Goal: Task Accomplishment & Management: Complete application form

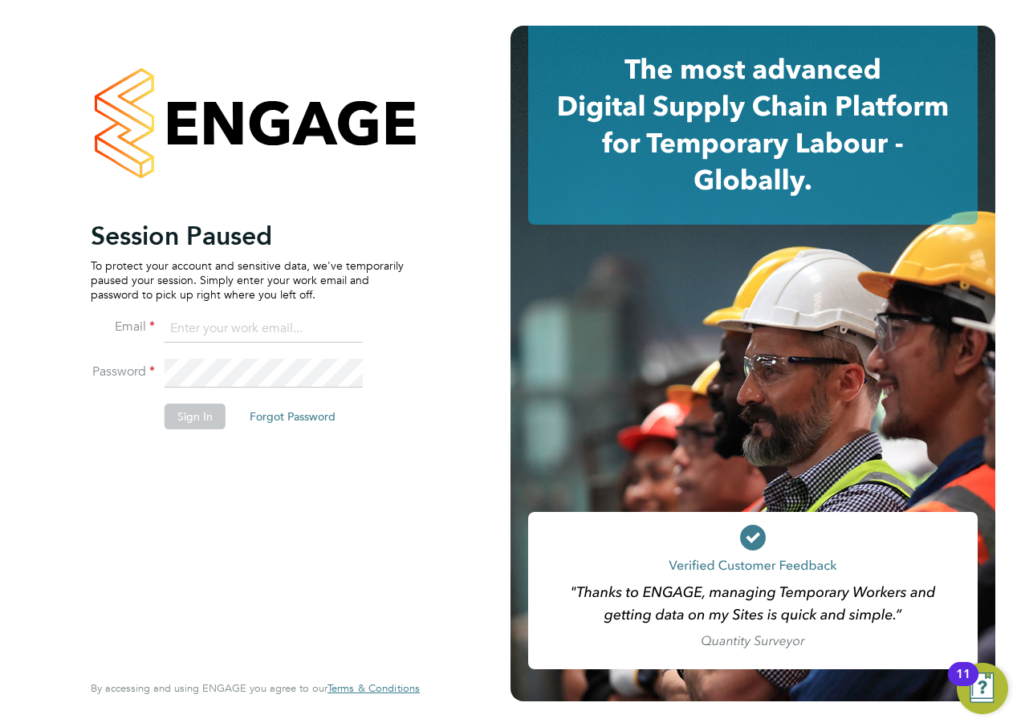
click at [242, 310] on ng-template "Session Paused To protect your account and sensitive data, we've temporarily pa…" at bounding box center [247, 333] width 313 height 226
click at [242, 320] on input at bounding box center [264, 329] width 198 height 29
type input "alan.watts@hays.com"
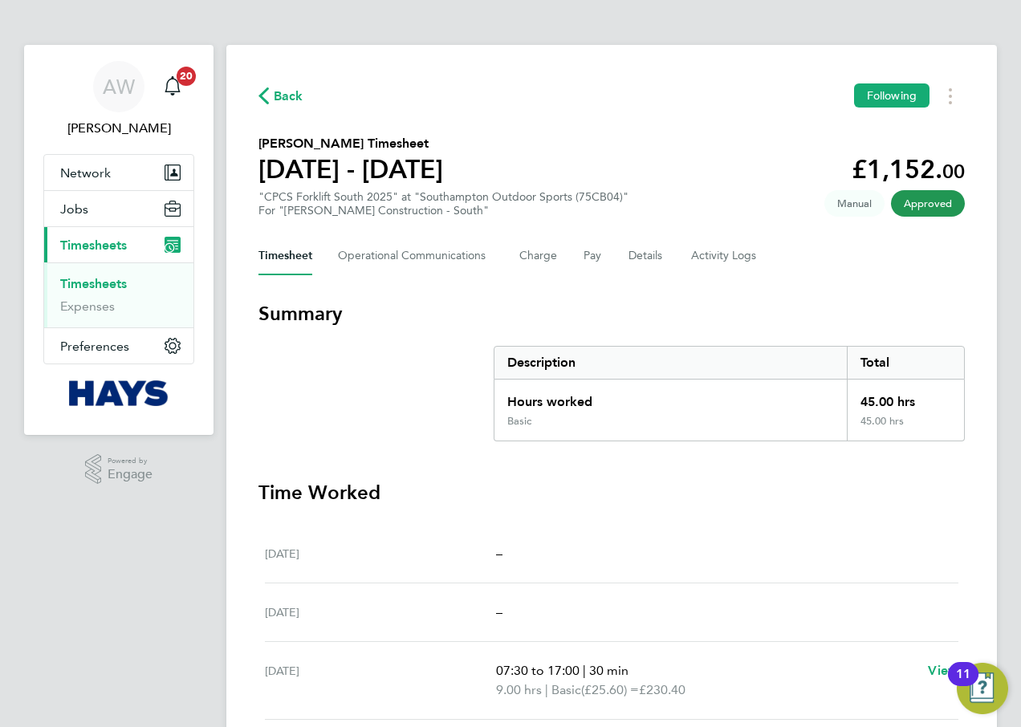
click at [108, 281] on link "Timesheets" at bounding box center [93, 283] width 67 height 15
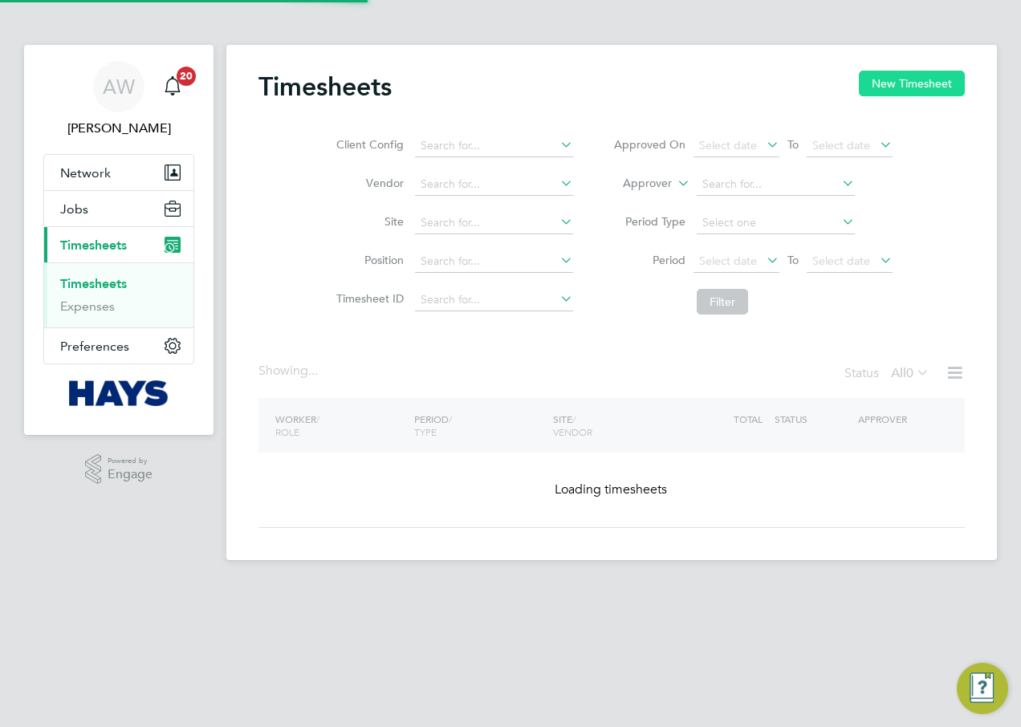
click at [908, 82] on button "New Timesheet" at bounding box center [912, 84] width 106 height 26
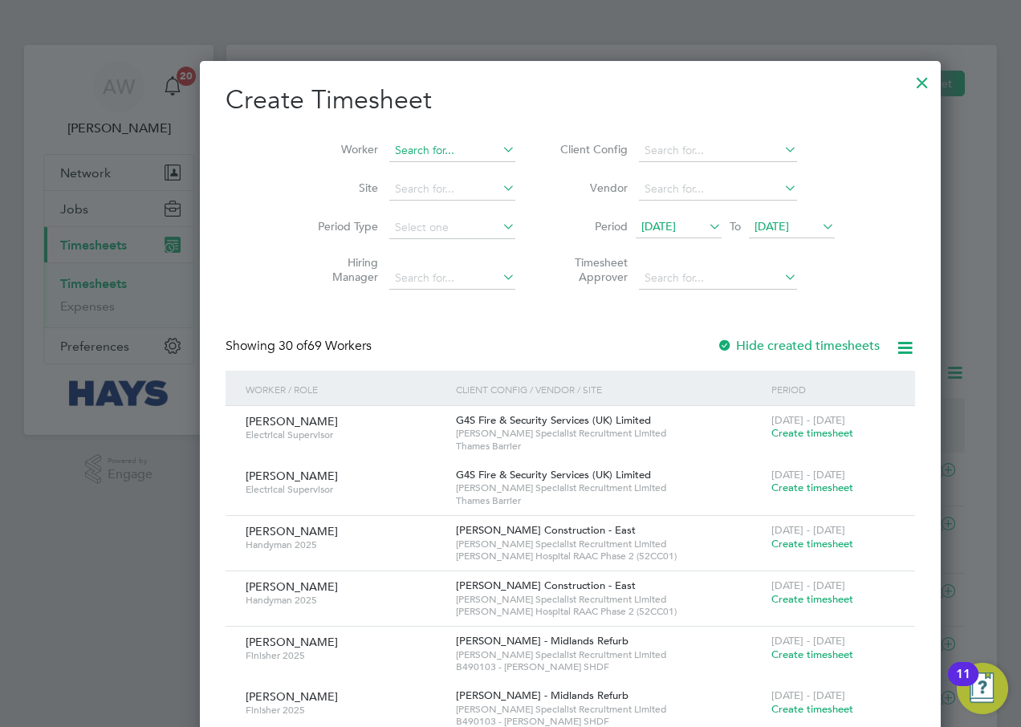
click at [389, 152] on input at bounding box center [452, 151] width 126 height 22
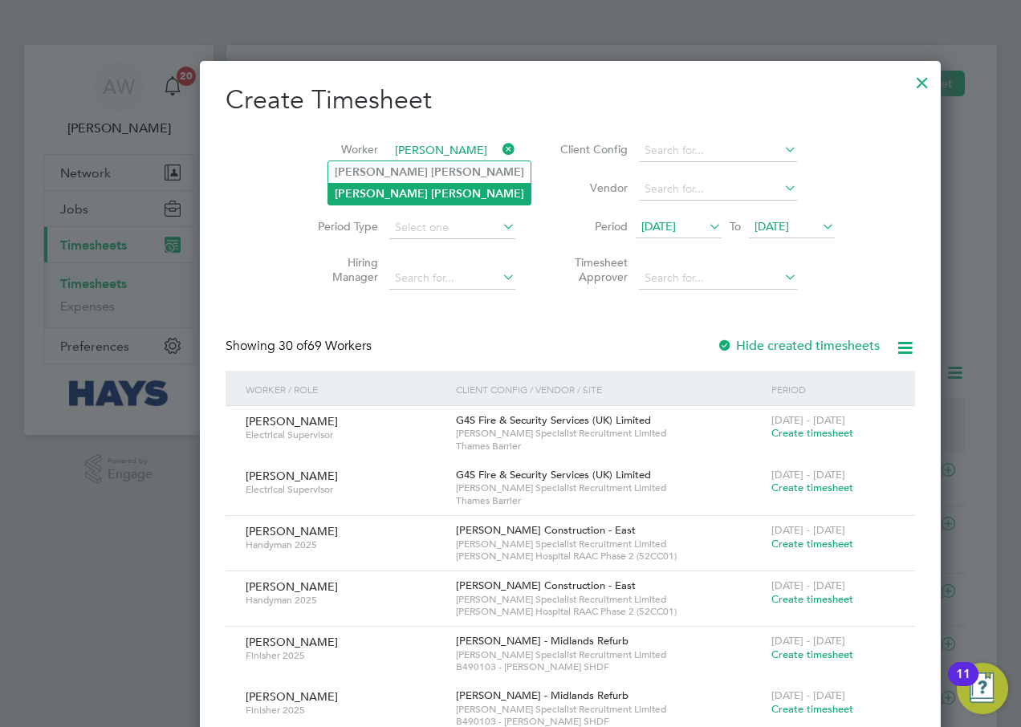
click at [431, 194] on b "[PERSON_NAME]" at bounding box center [477, 194] width 93 height 14
type input "[PERSON_NAME]"
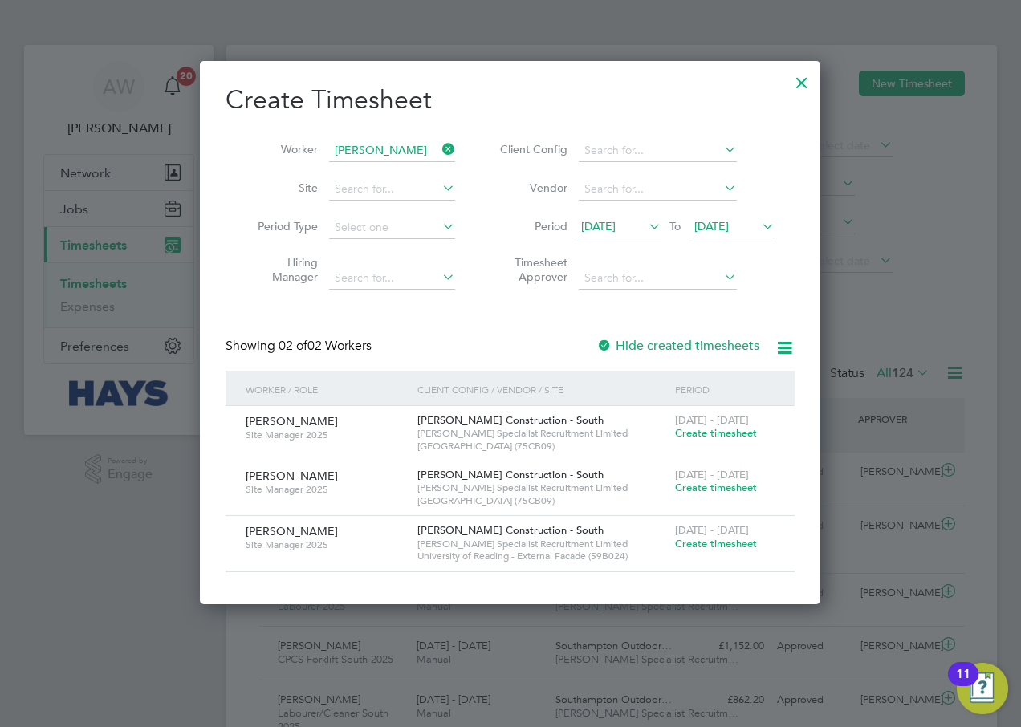
click at [709, 545] on span "Create timesheet" at bounding box center [716, 544] width 82 height 14
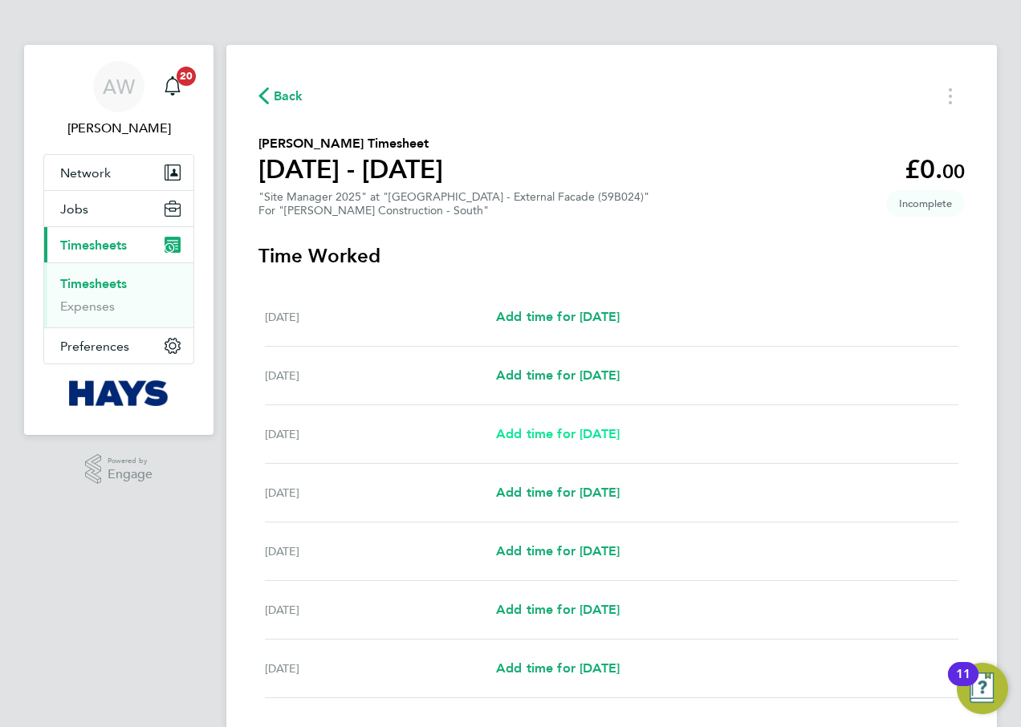
click at [543, 438] on span "Add time for [DATE]" at bounding box center [558, 433] width 124 height 15
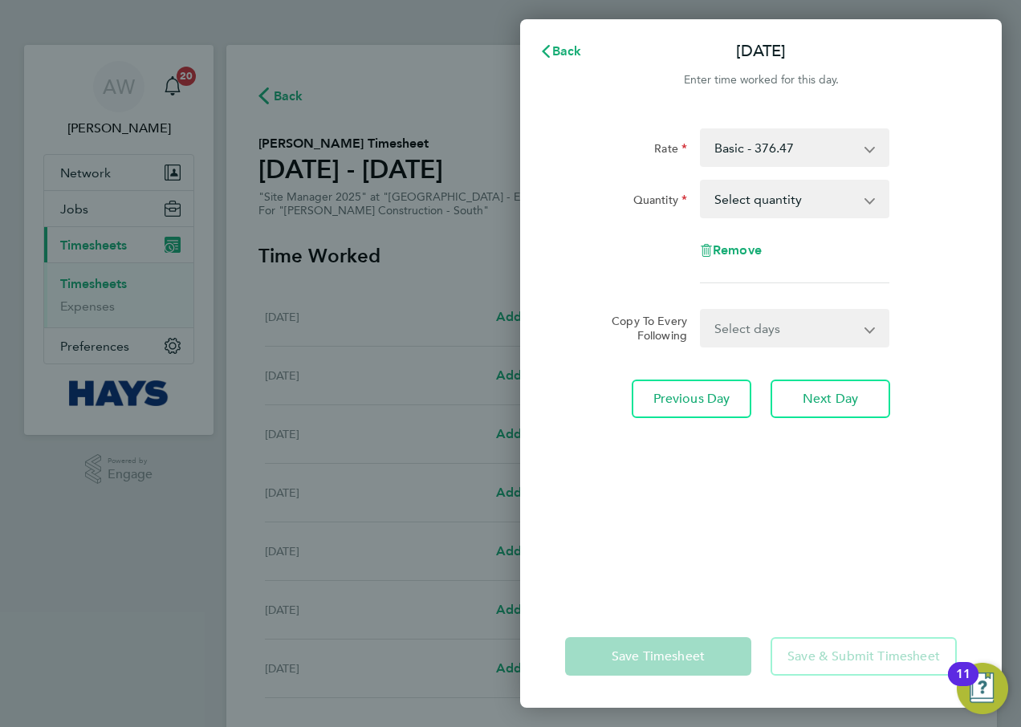
click at [796, 206] on select "Select quantity 0.5 1" at bounding box center [785, 198] width 167 height 35
select select "1"
click at [702, 181] on select "Select quantity 0.5 1" at bounding box center [785, 198] width 167 height 35
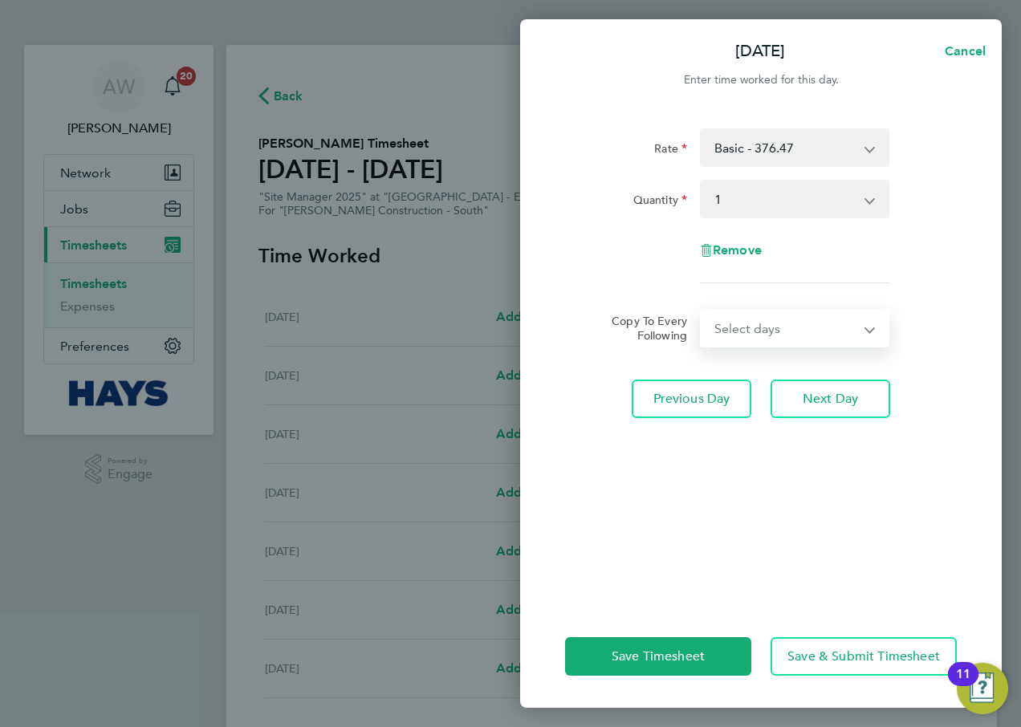
click at [778, 329] on select "Select days Day [DATE] [DATE] [DATE] [DATE]" at bounding box center [786, 328] width 169 height 35
select select "DAY"
click at [702, 311] on select "Select days Day [DATE] [DATE] [DATE] [DATE]" at bounding box center [786, 328] width 169 height 35
select select "[DATE]"
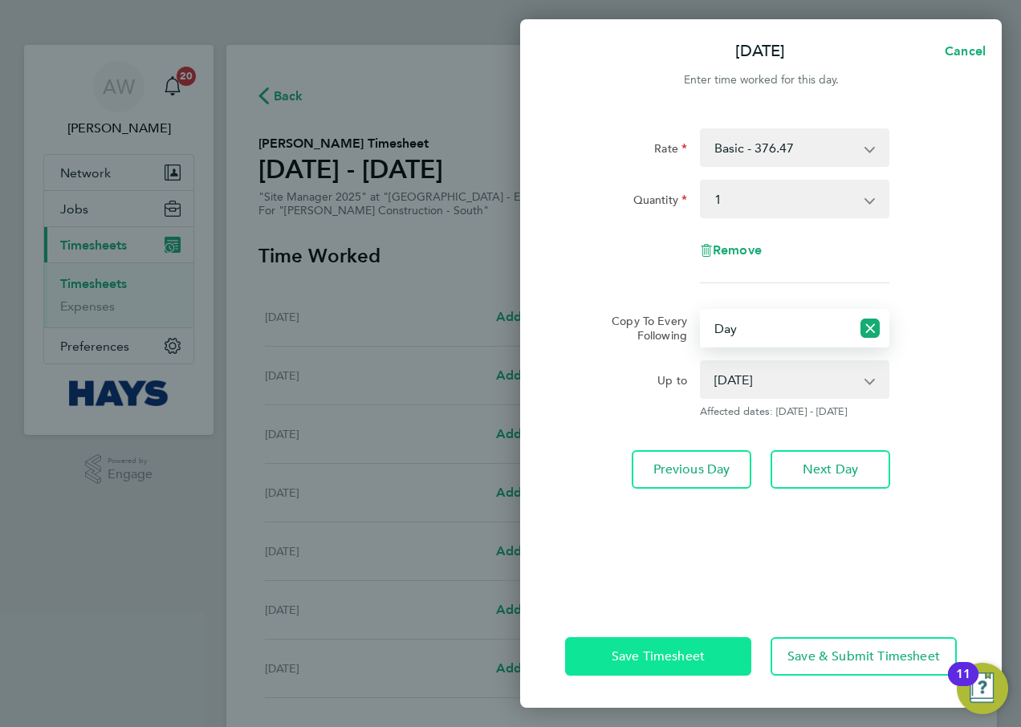
click at [661, 652] on span "Save Timesheet" at bounding box center [658, 657] width 93 height 16
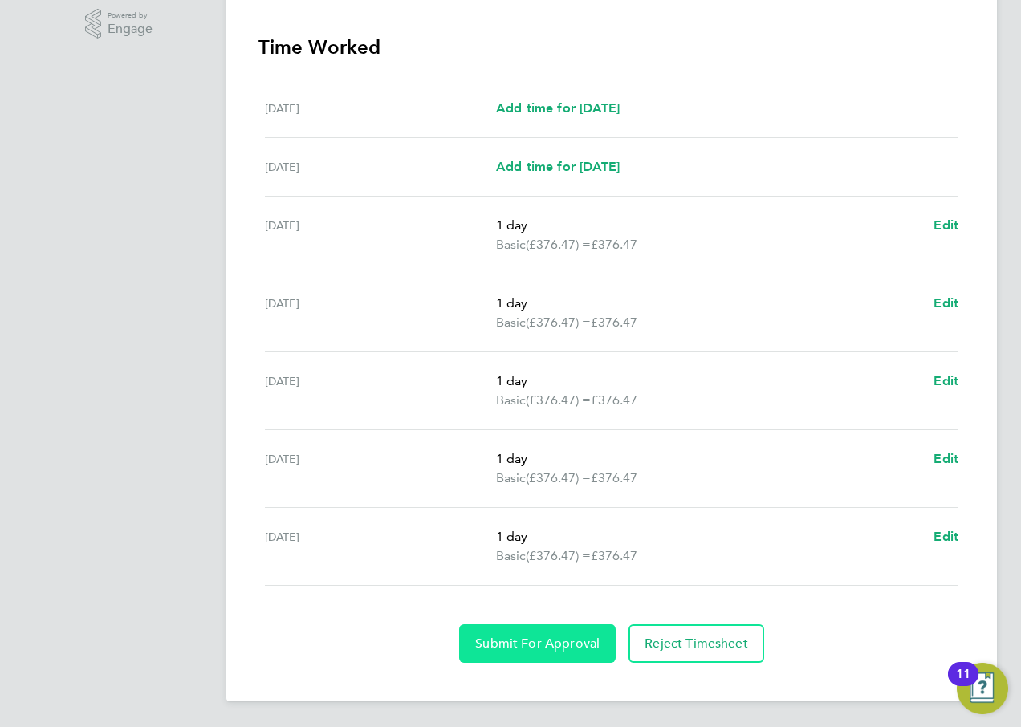
click at [569, 649] on span "Submit For Approval" at bounding box center [537, 644] width 124 height 16
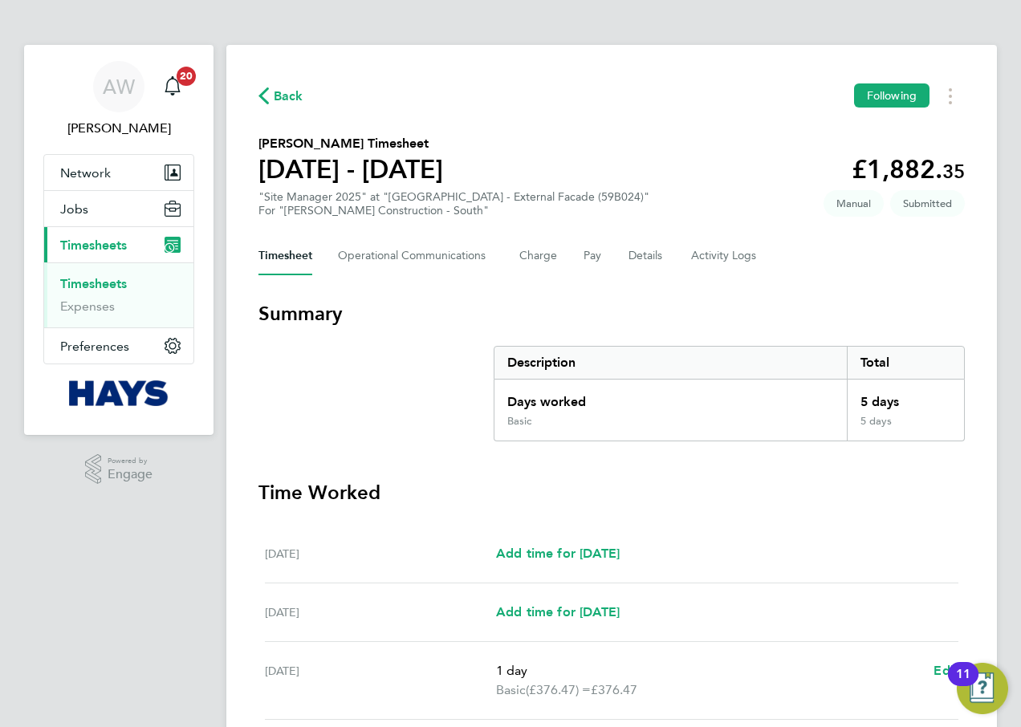
click at [105, 280] on link "Timesheets" at bounding box center [93, 283] width 67 height 15
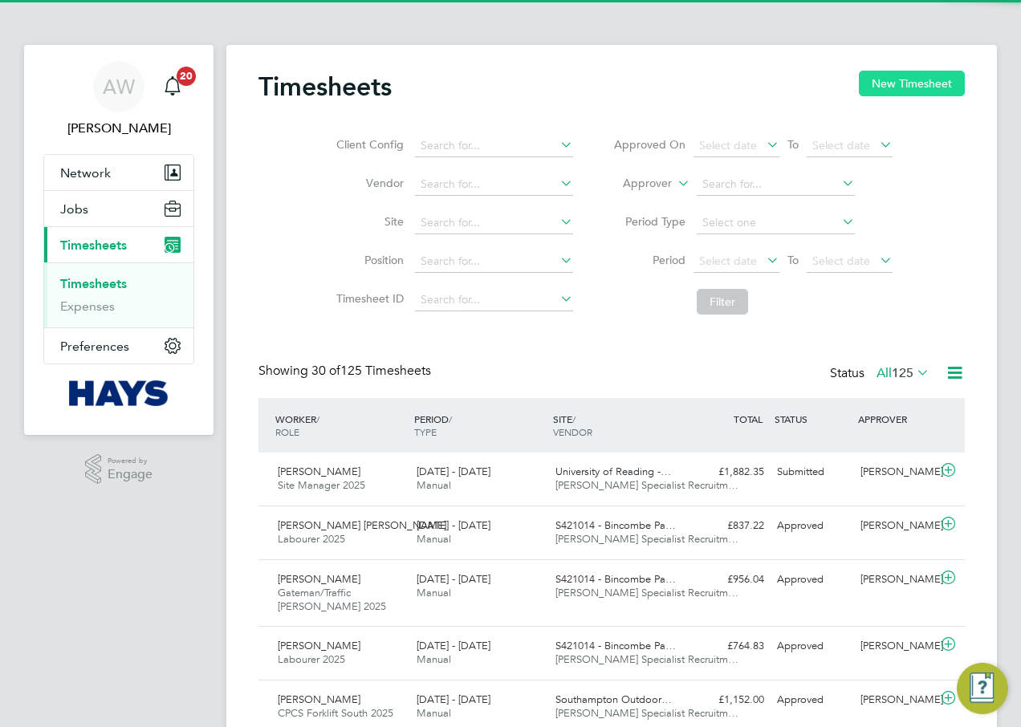
scroll to position [54, 140]
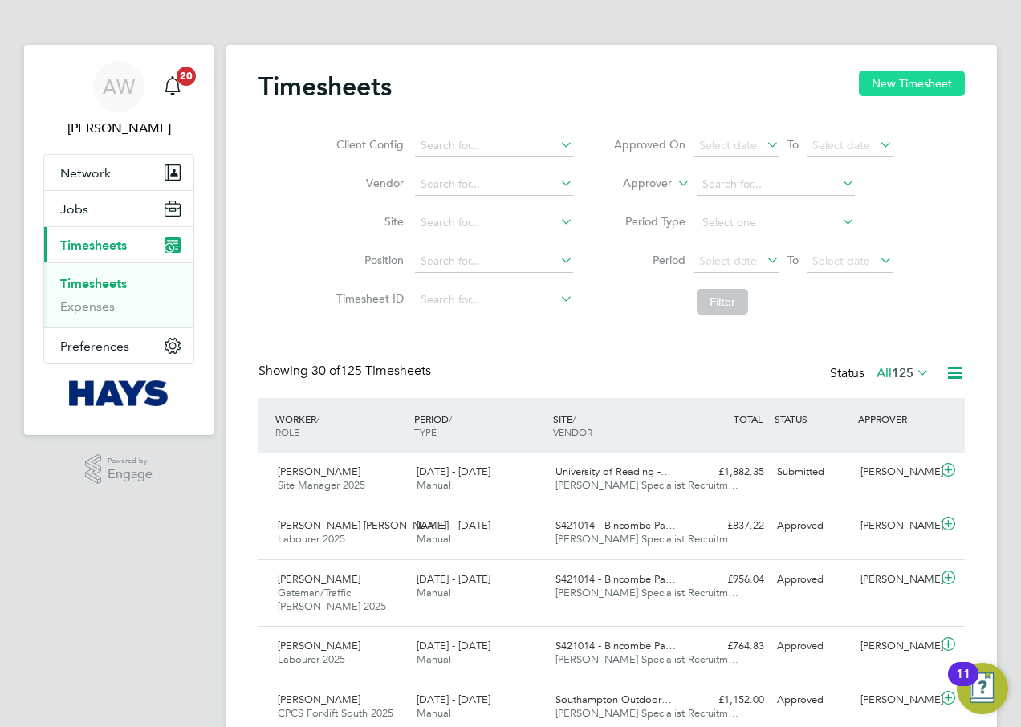
click at [880, 85] on button "New Timesheet" at bounding box center [912, 84] width 106 height 26
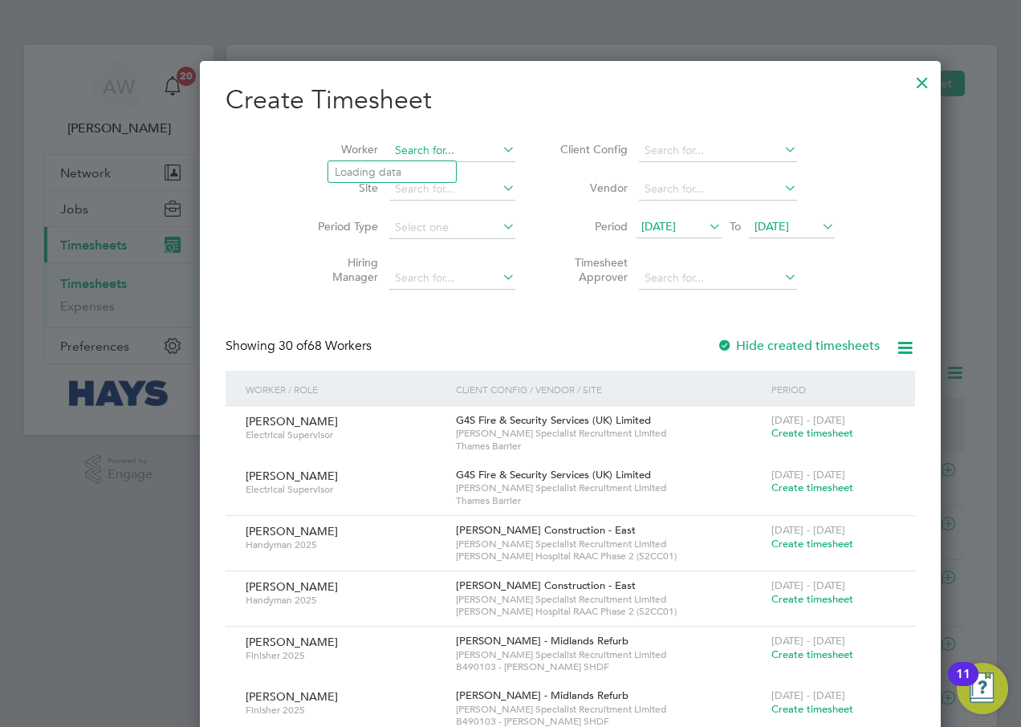
click at [404, 145] on input at bounding box center [452, 151] width 126 height 22
click at [401, 163] on li "[PERSON_NAME] n" at bounding box center [402, 172] width 149 height 22
type input "[PERSON_NAME]"
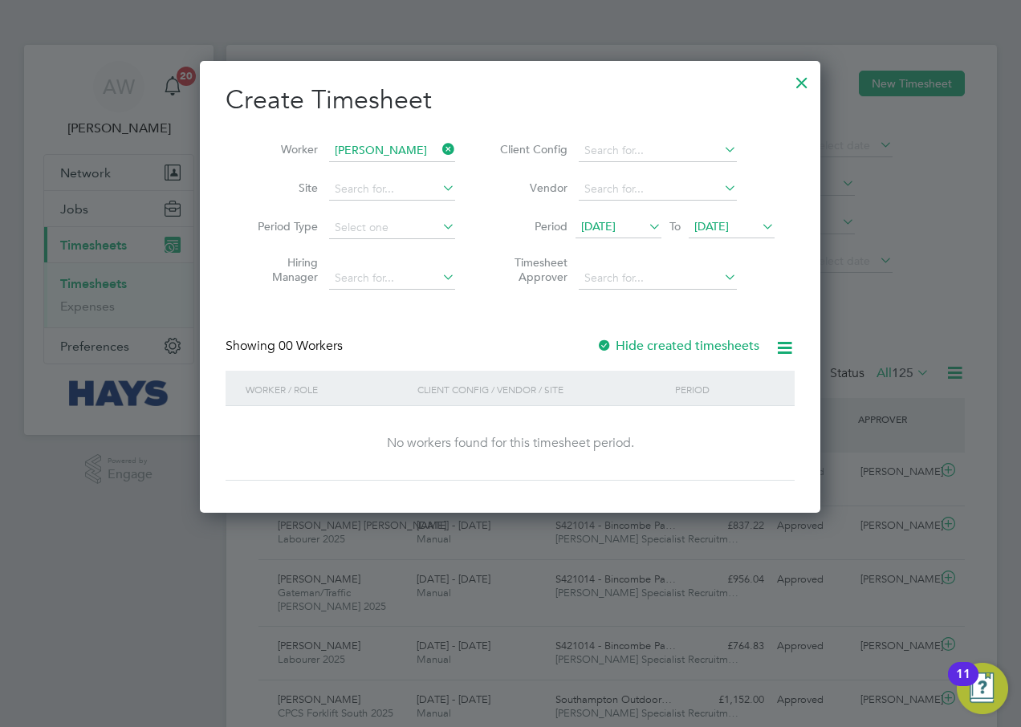
click at [619, 342] on label "Hide created timesheets" at bounding box center [677, 346] width 163 height 16
click at [729, 230] on span "[DATE]" at bounding box center [711, 226] width 35 height 14
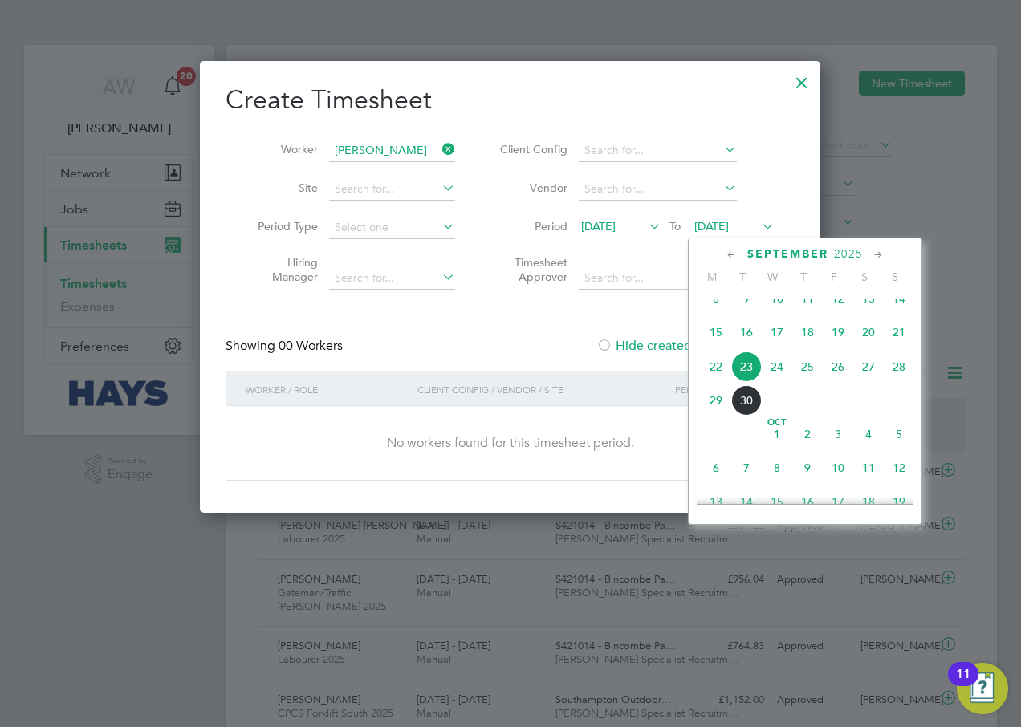
click at [747, 410] on span "30" at bounding box center [746, 400] width 31 height 31
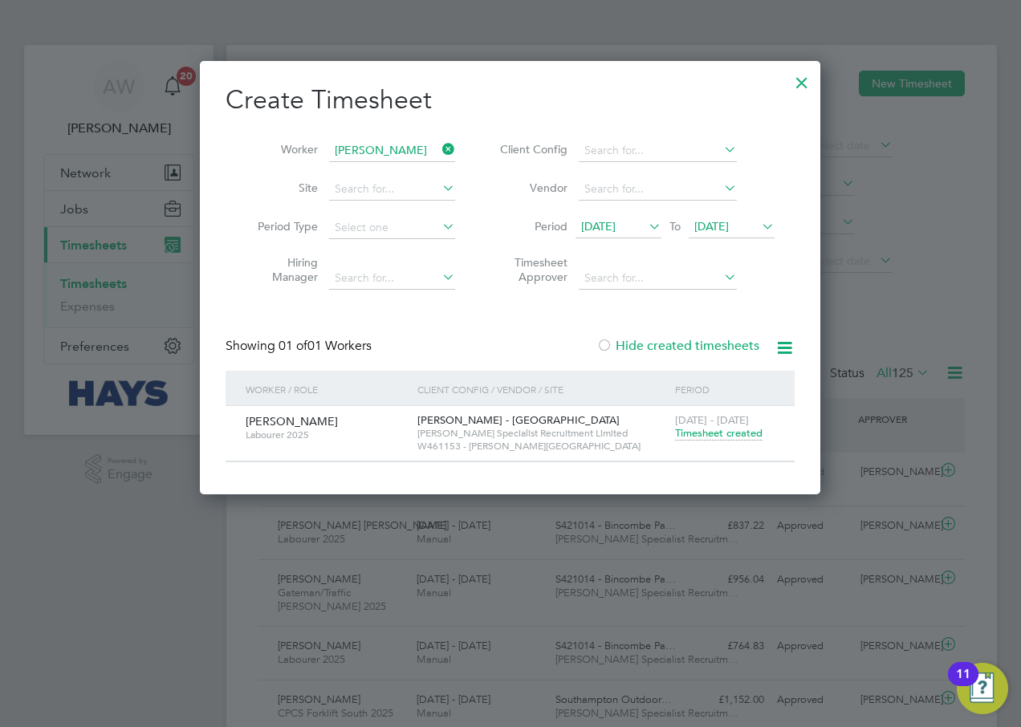
click at [616, 222] on span "[DATE]" at bounding box center [598, 226] width 35 height 14
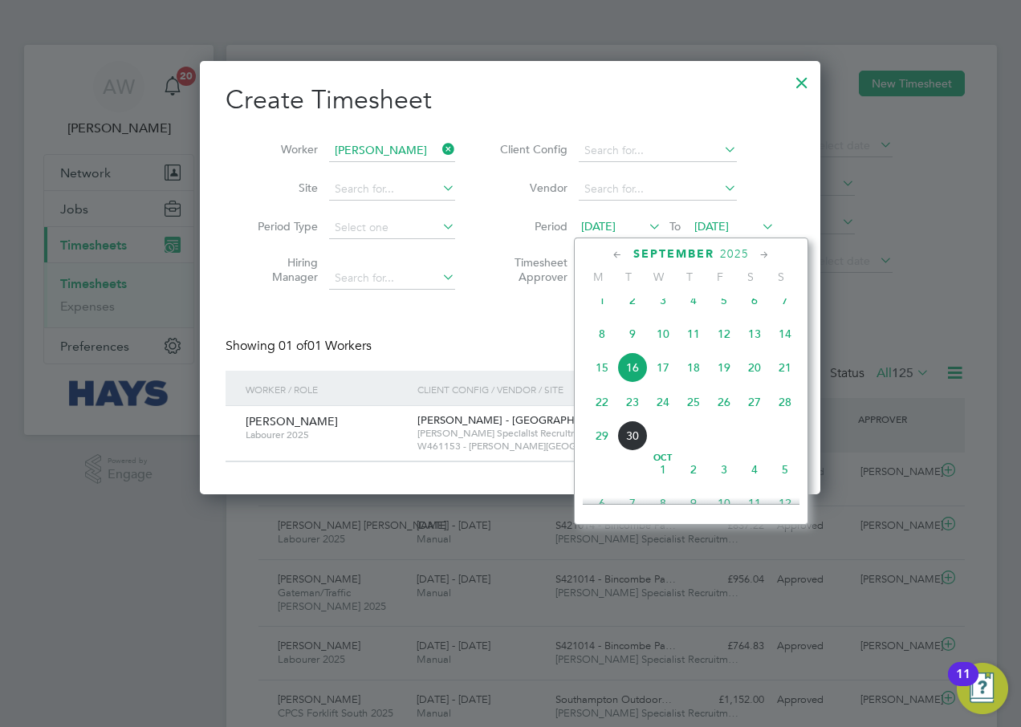
click at [601, 377] on span "15" at bounding box center [602, 367] width 31 height 31
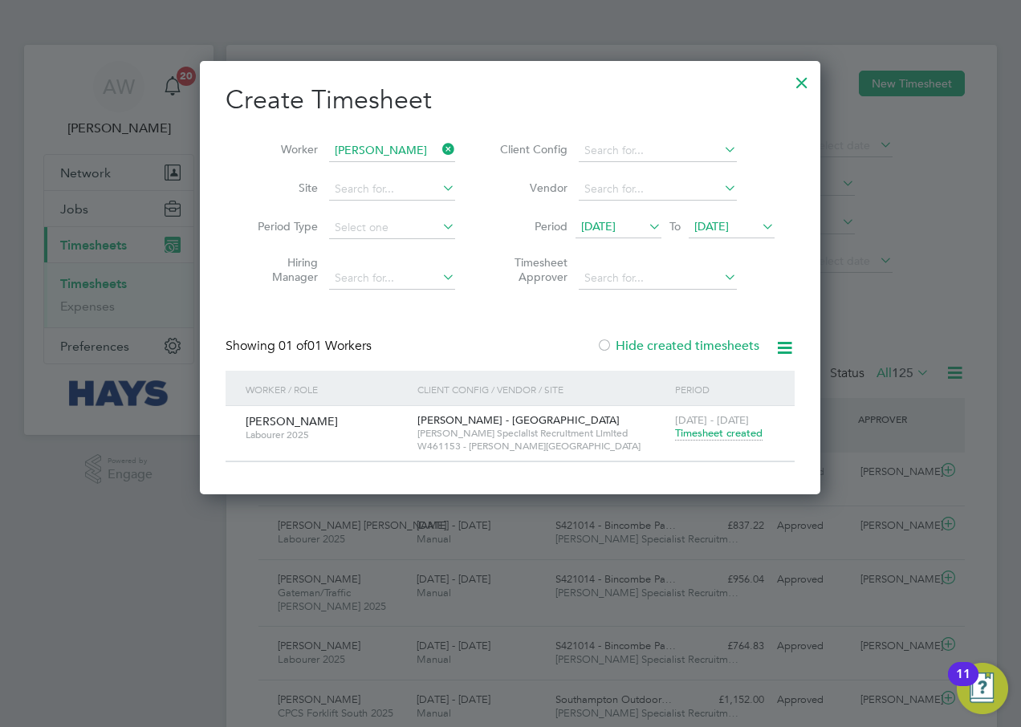
click at [729, 226] on span "[DATE]" at bounding box center [711, 226] width 35 height 14
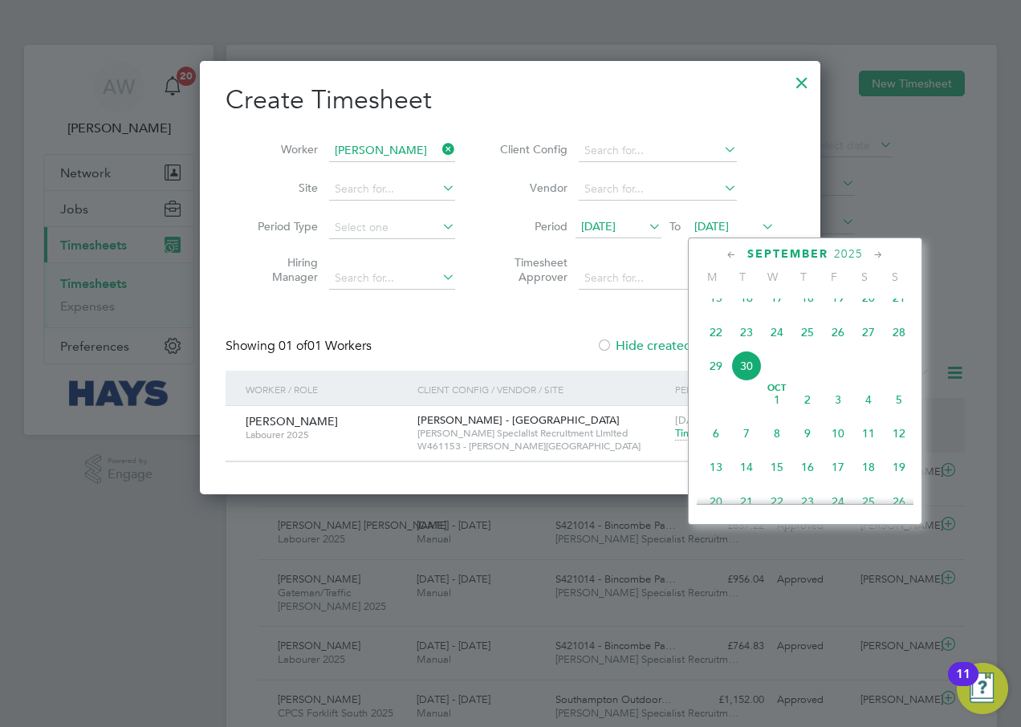
click at [808, 415] on span "2" at bounding box center [807, 400] width 31 height 31
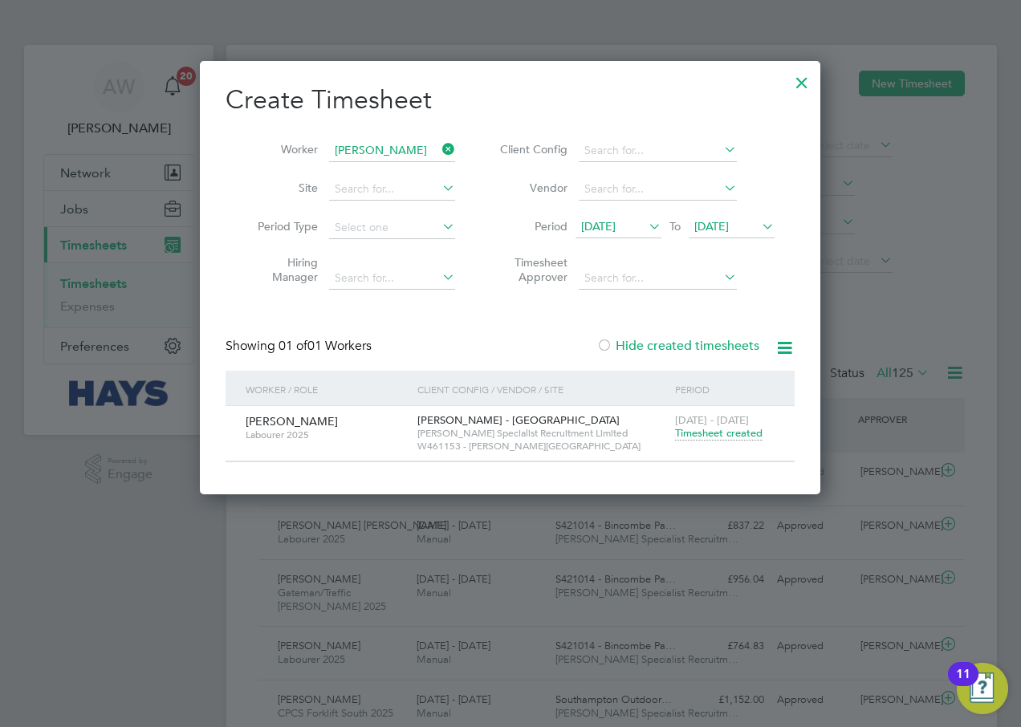
click at [564, 425] on div "[PERSON_NAME] - [GEOGRAPHIC_DATA] & West [PERSON_NAME] Specialist Recruitment L…" at bounding box center [542, 433] width 258 height 55
click at [802, 87] on div at bounding box center [802, 78] width 29 height 29
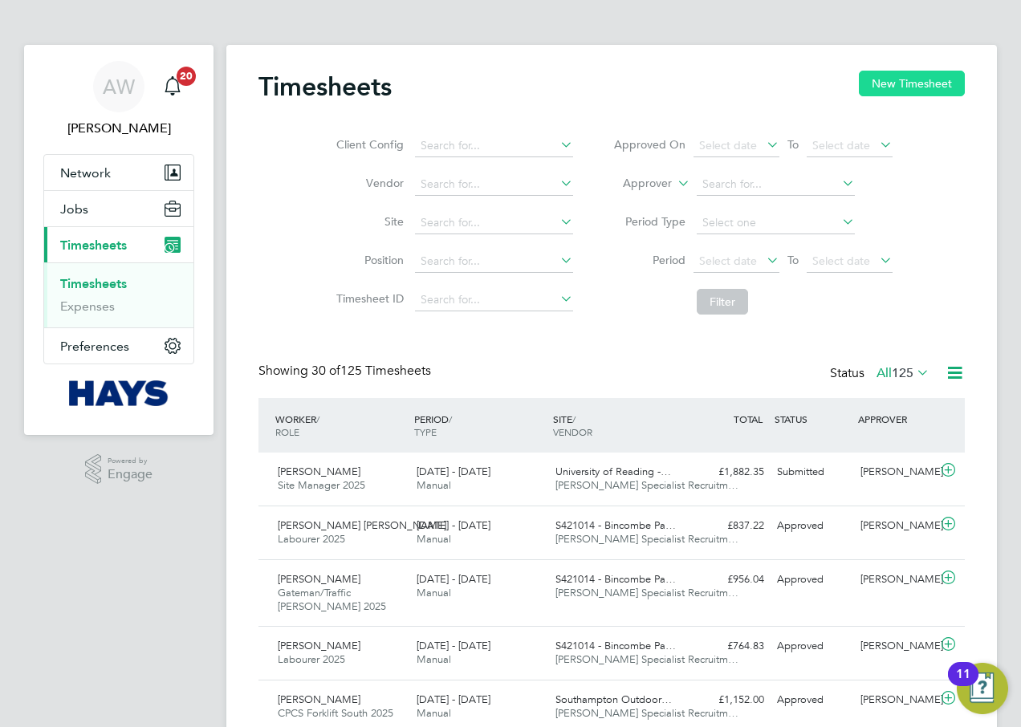
click at [877, 84] on button "New Timesheet" at bounding box center [912, 84] width 106 height 26
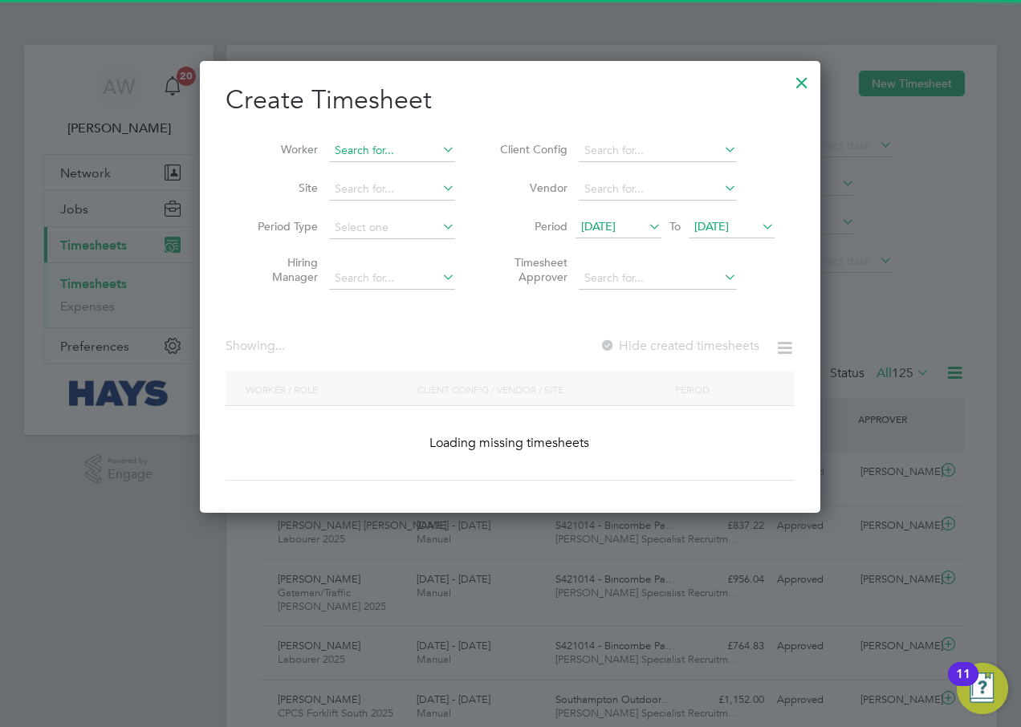
scroll to position [3052, 621]
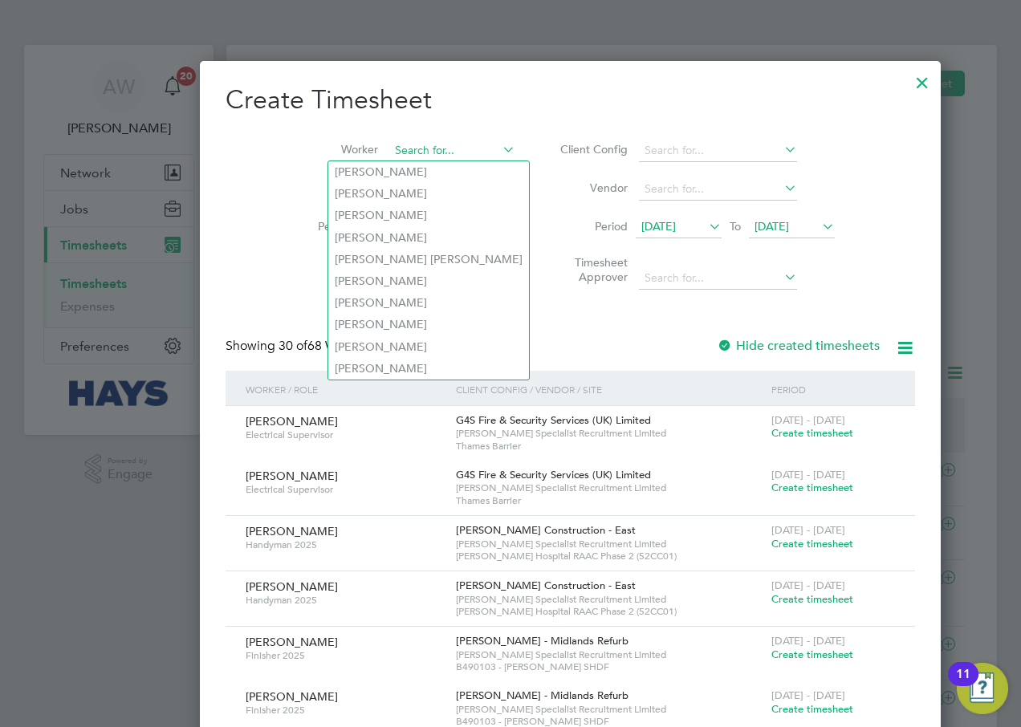
click at [402, 140] on input at bounding box center [452, 151] width 126 height 22
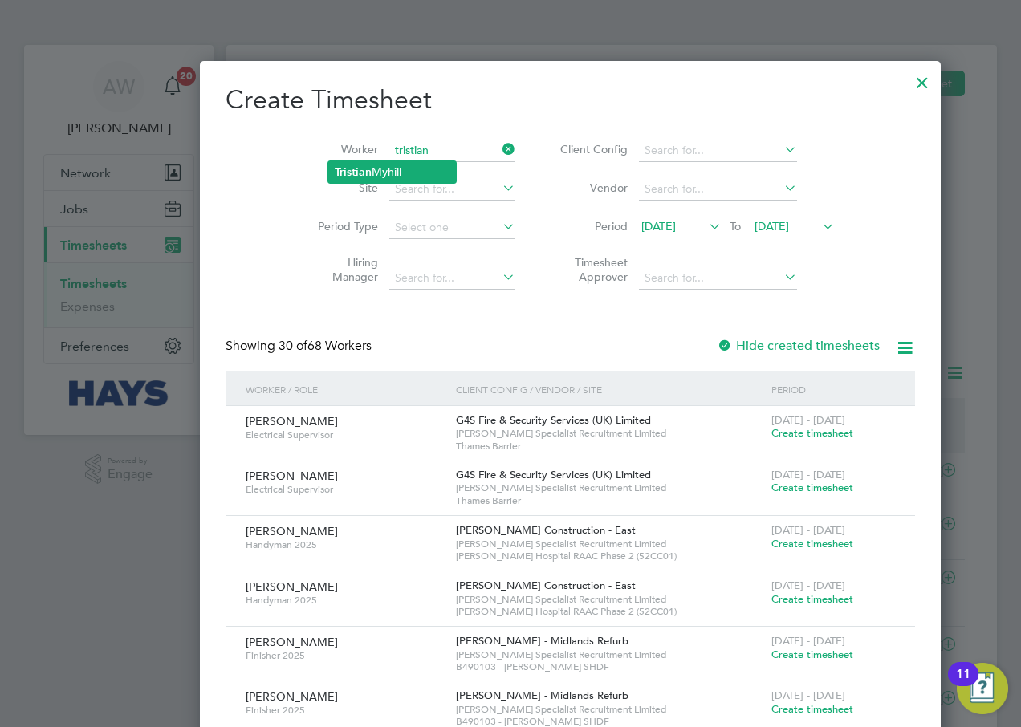
click at [426, 168] on li "[PERSON_NAME]" at bounding box center [392, 172] width 128 height 22
type input "[PERSON_NAME]"
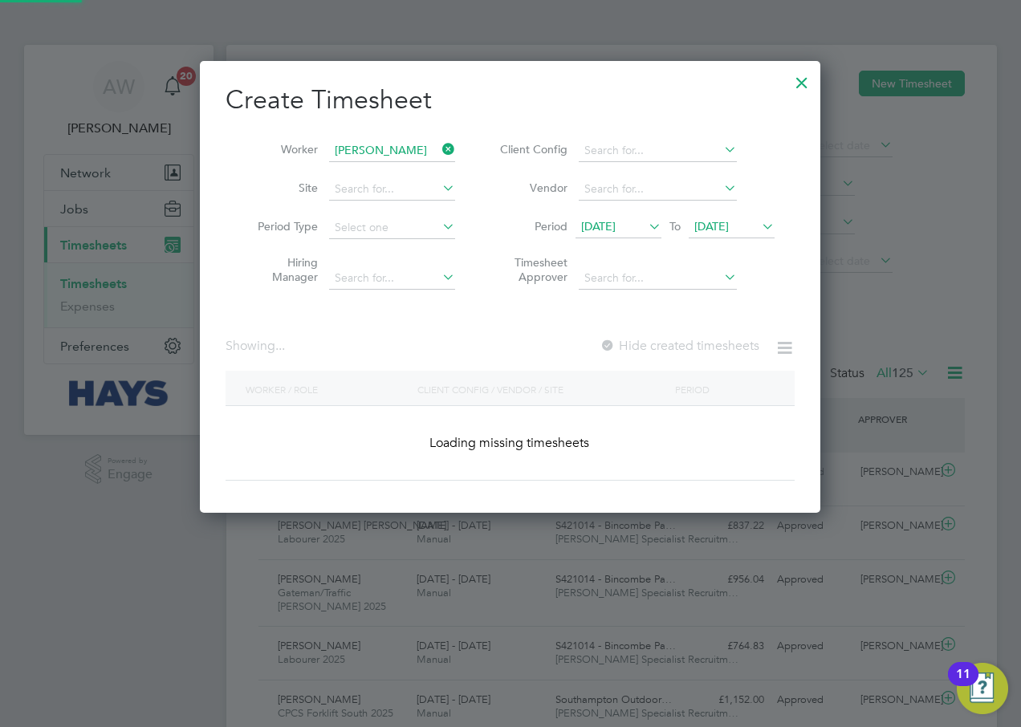
scroll to position [453, 621]
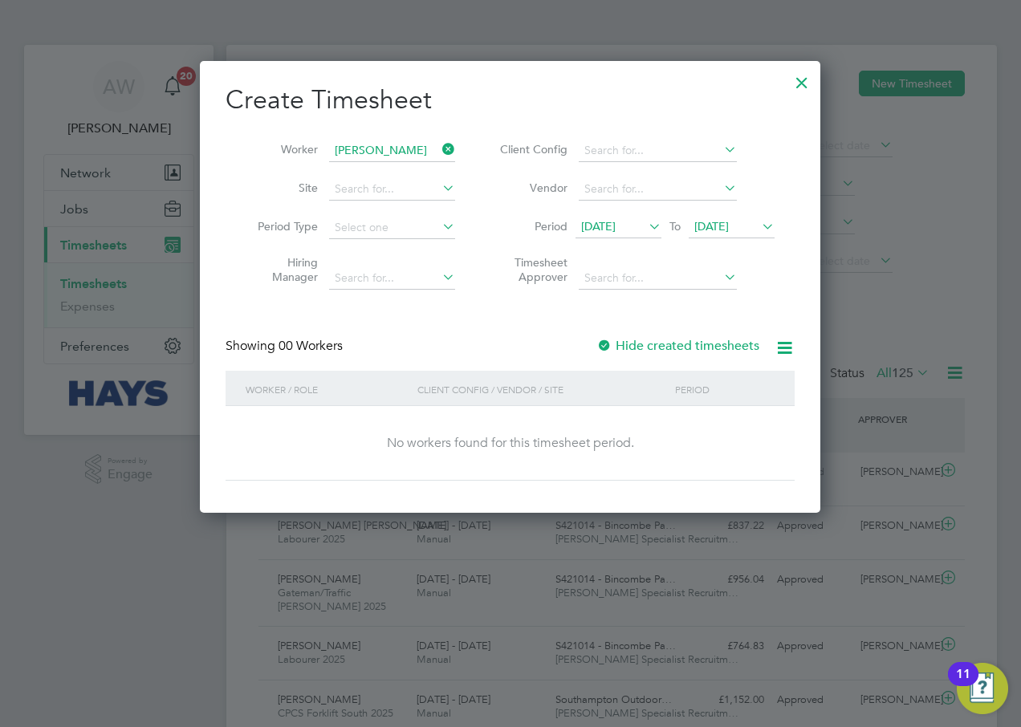
click at [603, 351] on div at bounding box center [604, 347] width 16 height 16
click at [707, 231] on span "[DATE]" at bounding box center [711, 226] width 35 height 14
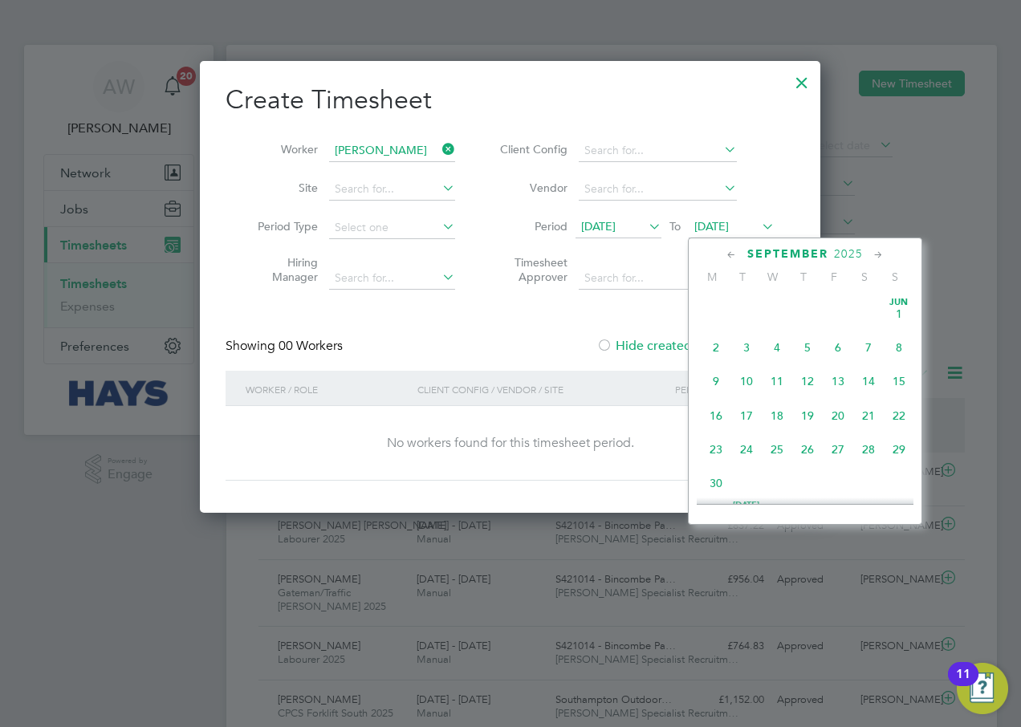
scroll to position [591, 0]
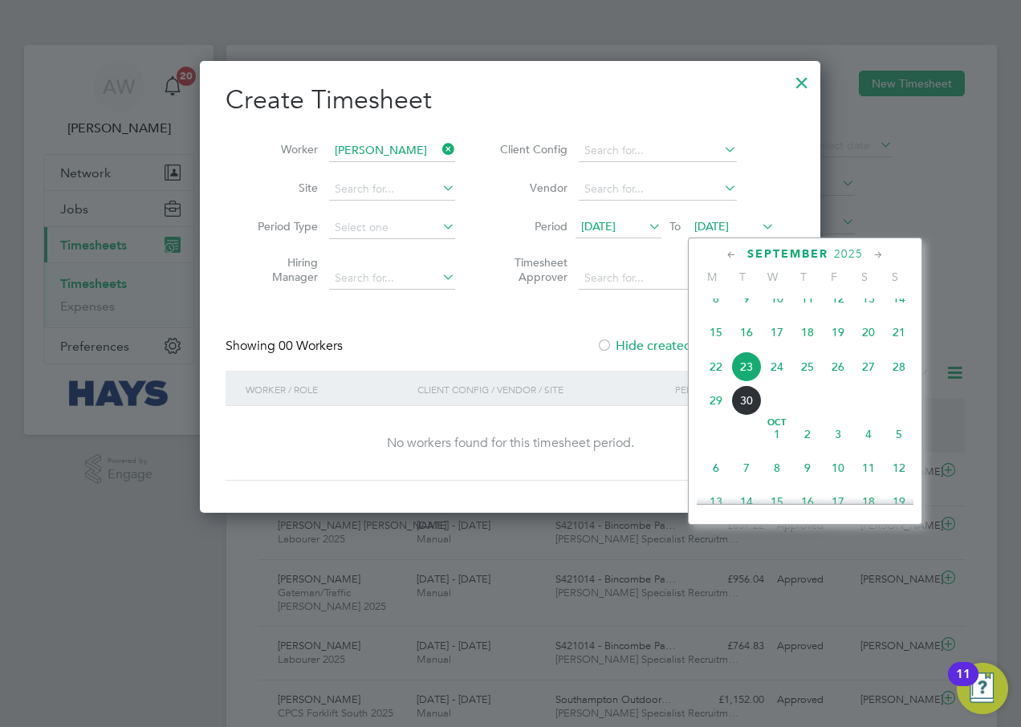
click at [752, 413] on span "30" at bounding box center [746, 400] width 31 height 31
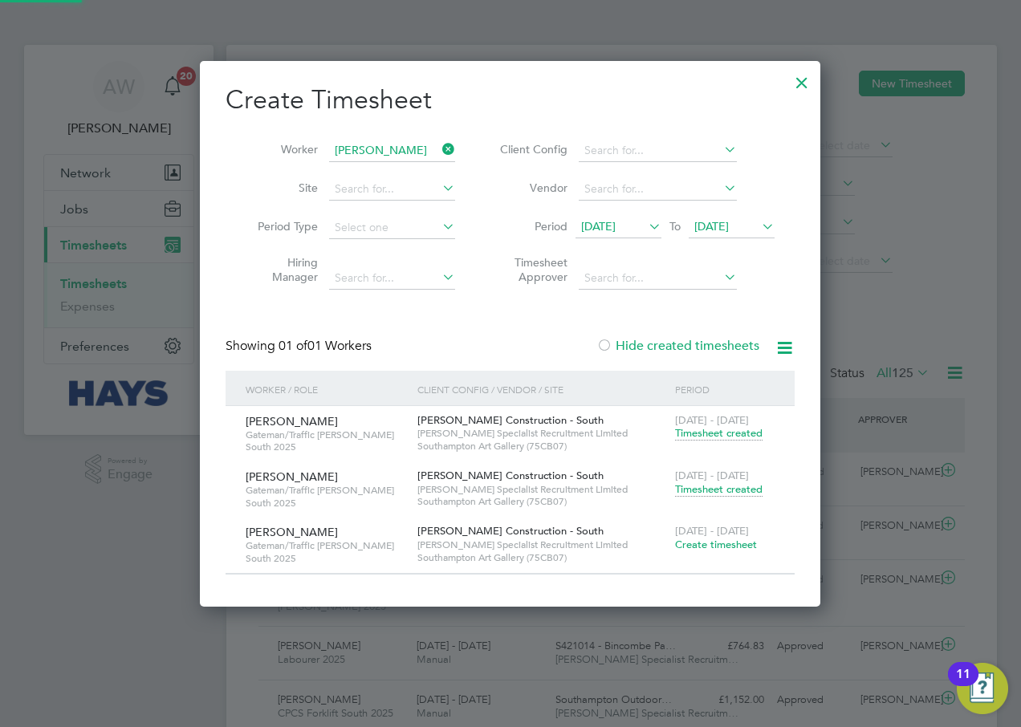
scroll to position [545, 621]
click at [717, 492] on span "Timesheet created" at bounding box center [719, 489] width 88 height 14
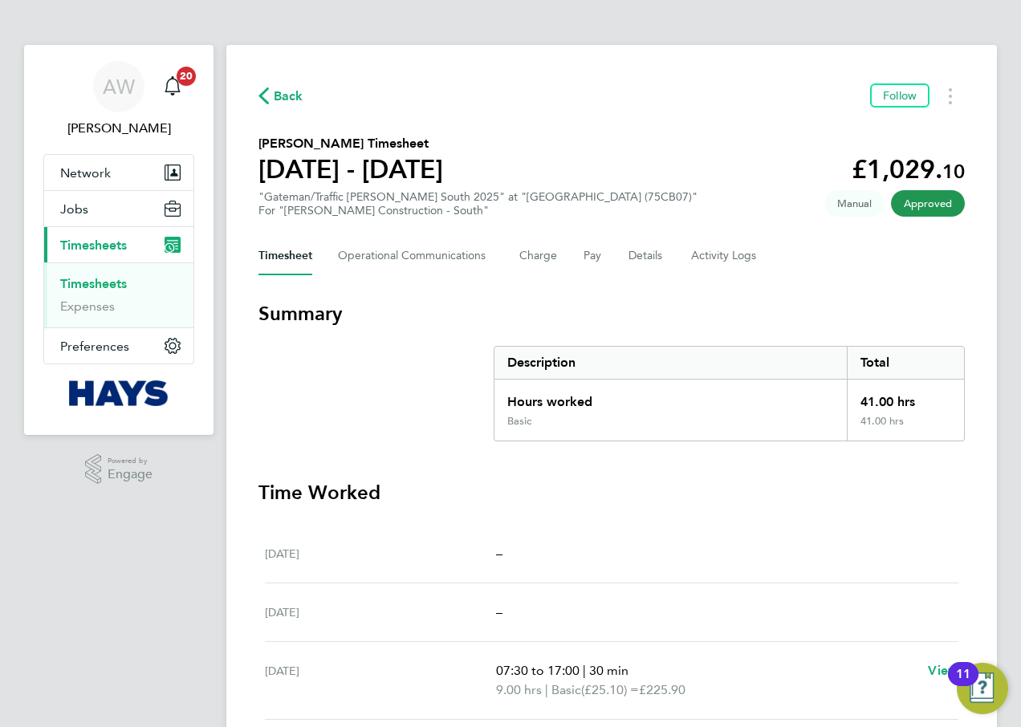
click at [116, 280] on link "Timesheets" at bounding box center [93, 283] width 67 height 15
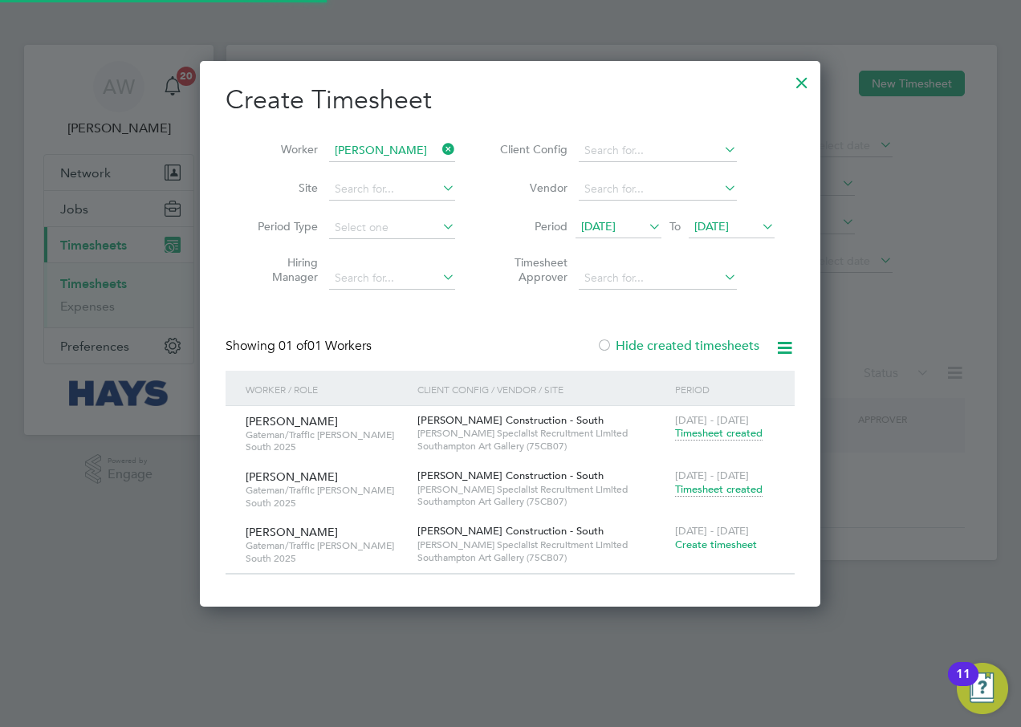
scroll to position [545, 621]
click at [439, 149] on icon at bounding box center [439, 149] width 0 height 22
click at [413, 149] on input "[PERSON_NAME]" at bounding box center [392, 151] width 126 height 22
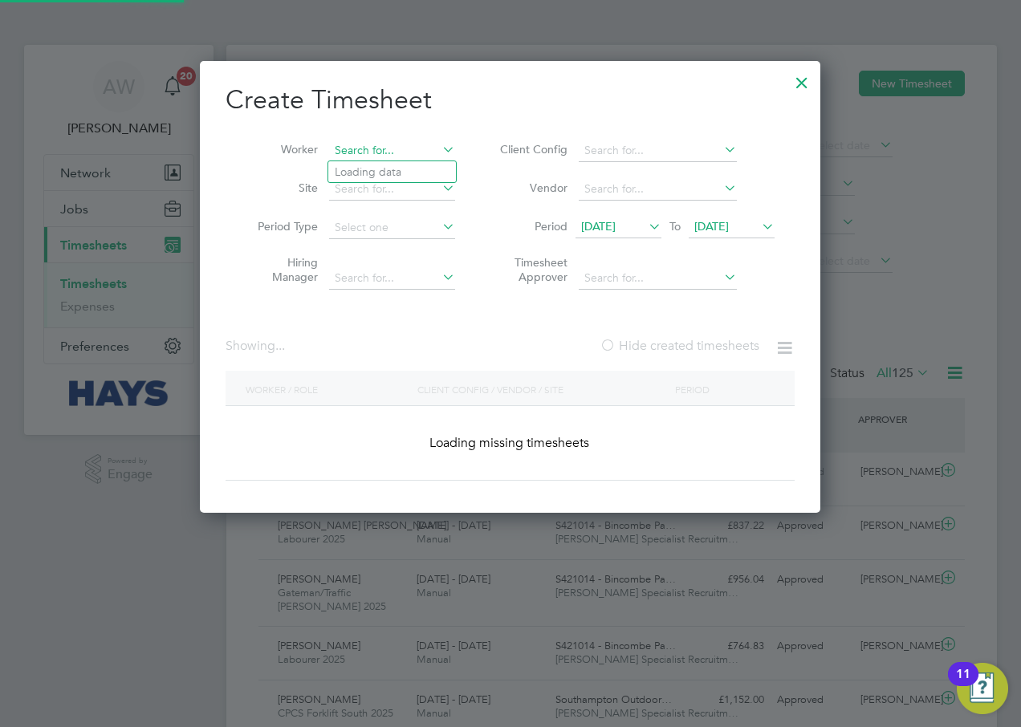
scroll to position [8, 8]
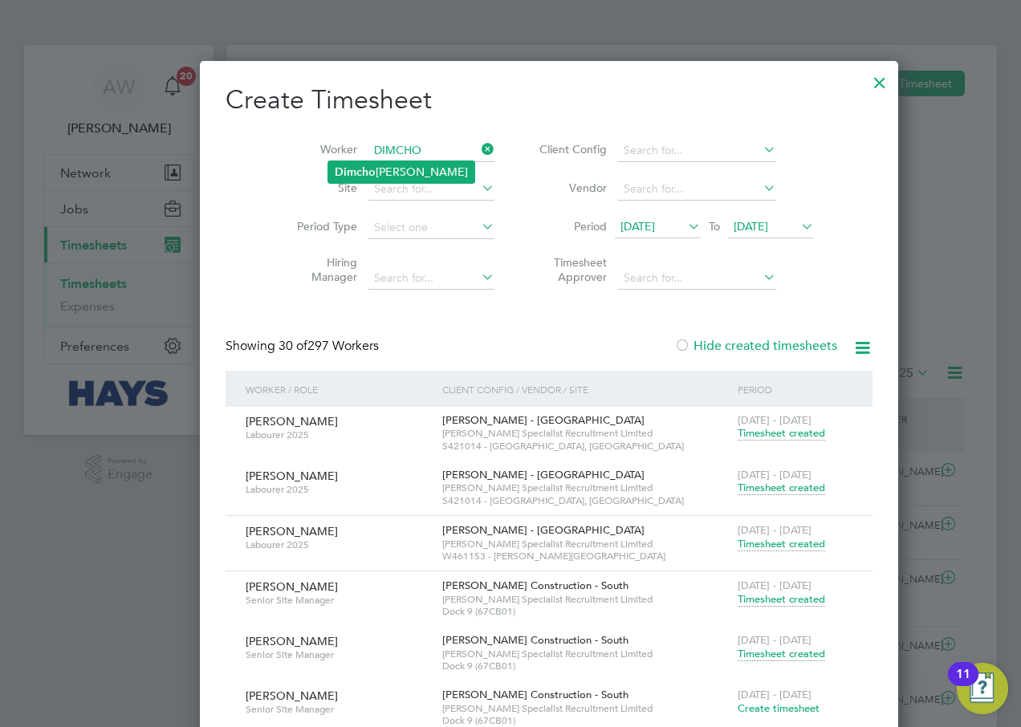
click at [419, 172] on li "[PERSON_NAME]" at bounding box center [401, 172] width 146 height 22
type input "[PERSON_NAME]"
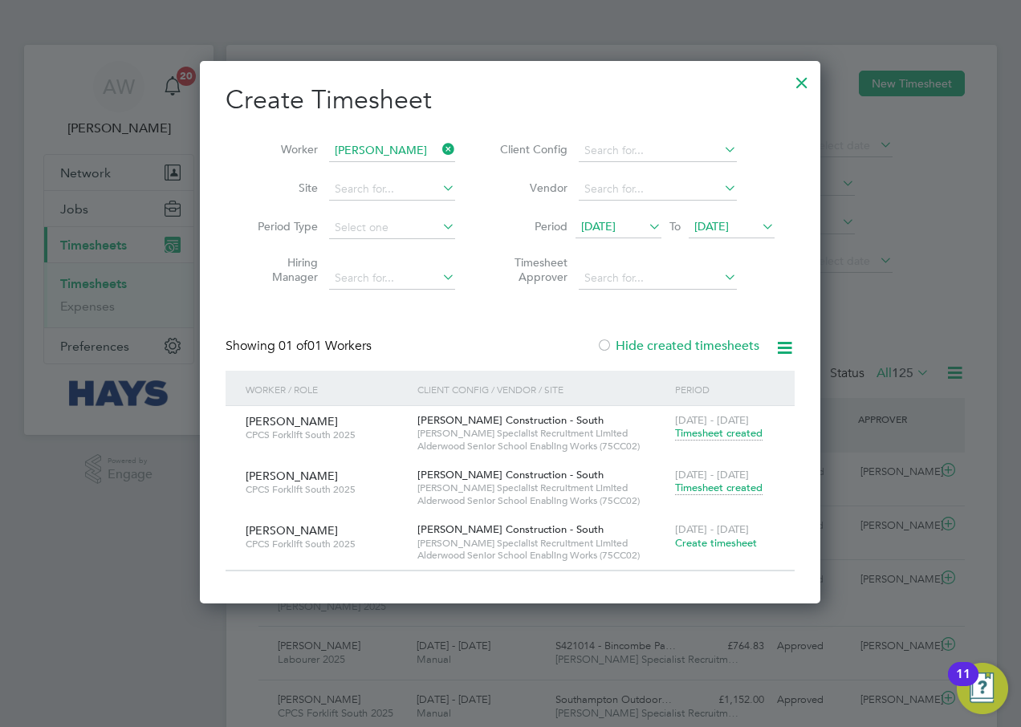
click at [731, 485] on span "Timesheet created" at bounding box center [719, 488] width 88 height 14
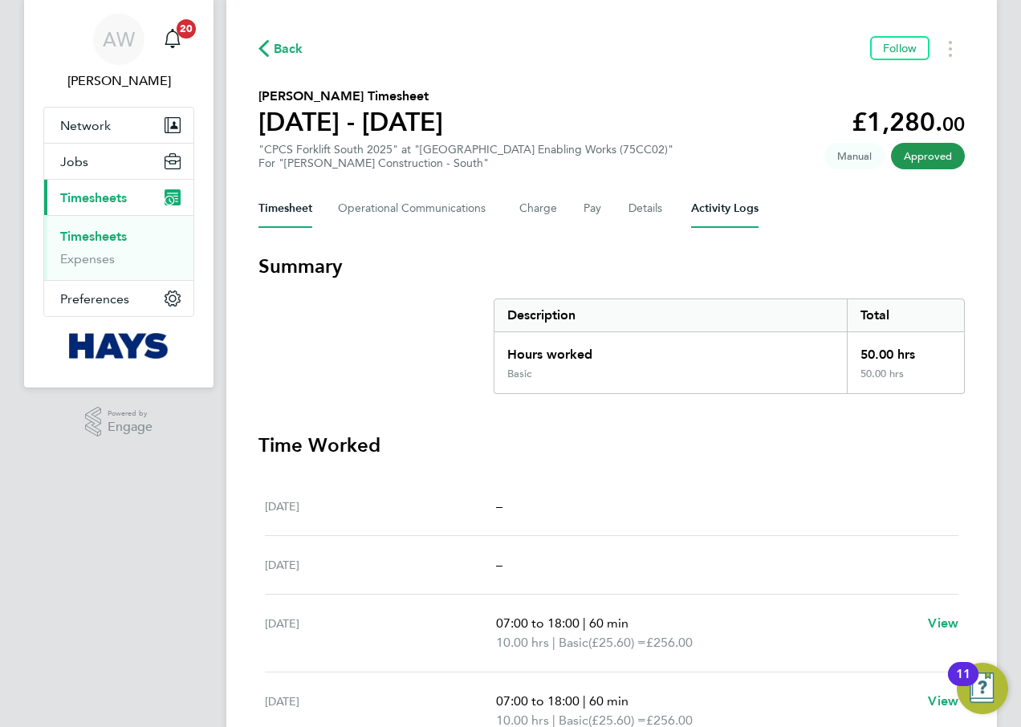
click at [737, 201] on Logs-tab "Activity Logs" at bounding box center [724, 208] width 67 height 39
